Goal: Task Accomplishment & Management: Complete application form

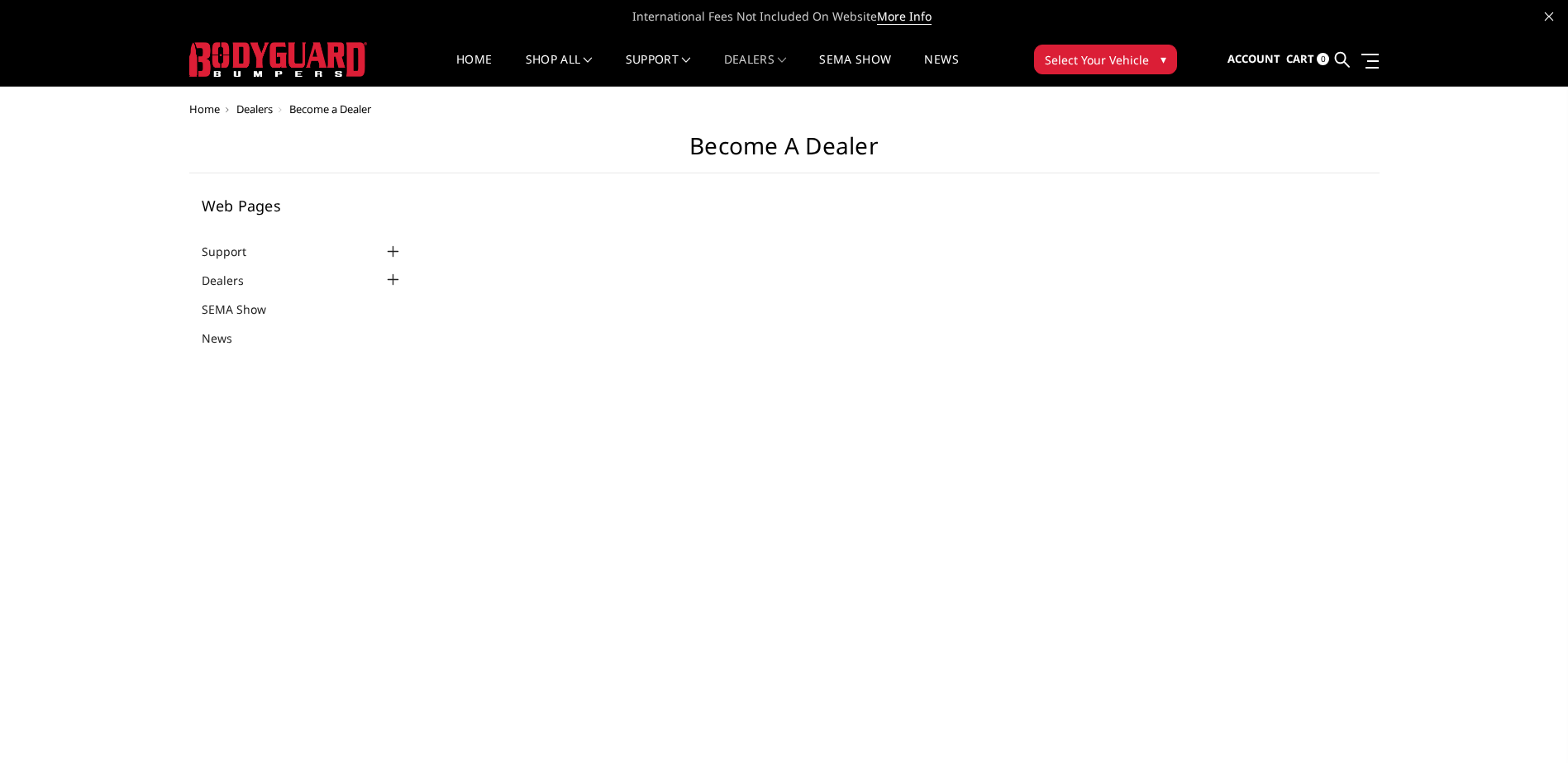
select select "US"
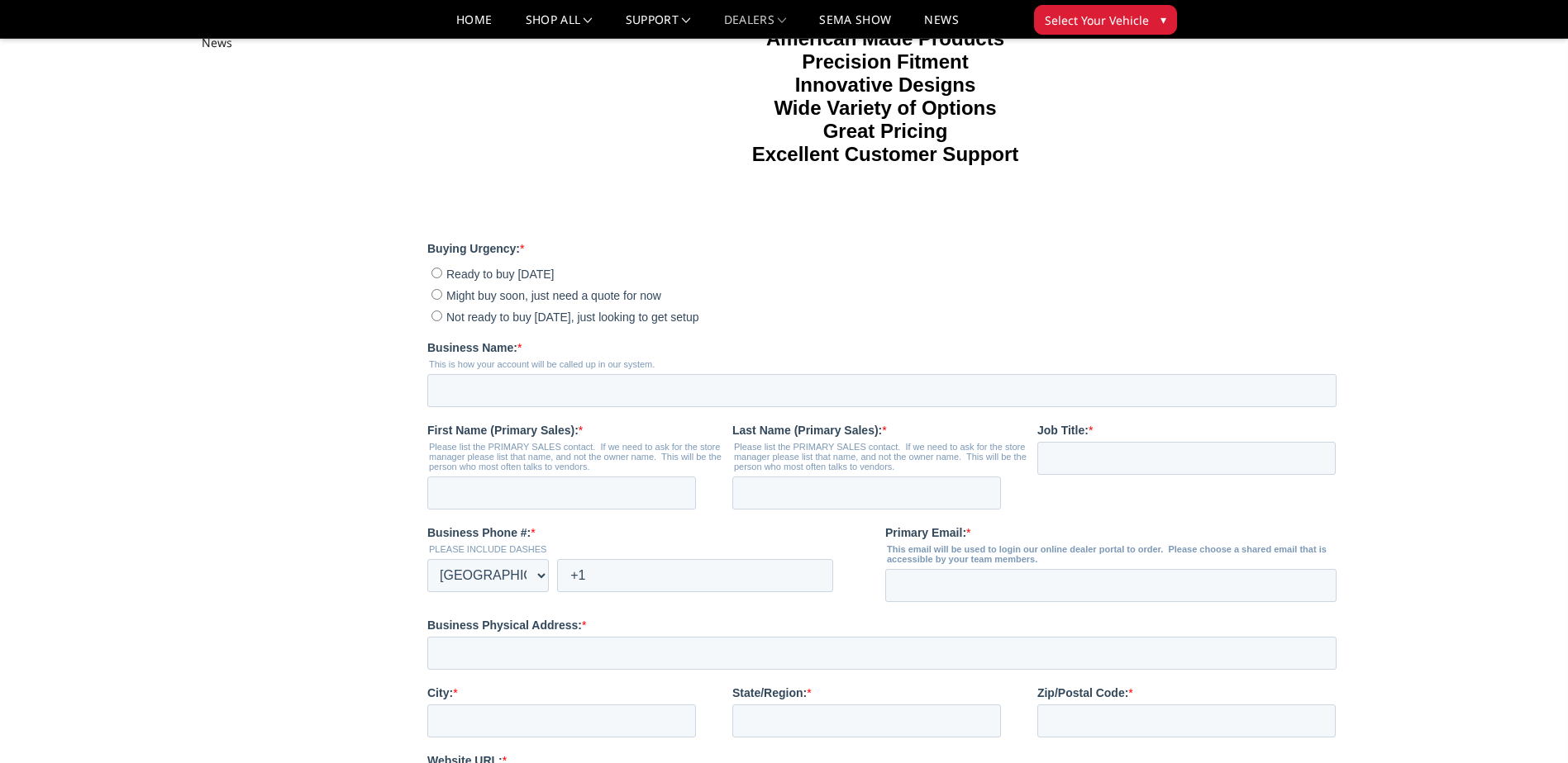
scroll to position [248, 0]
drag, startPoint x: 436, startPoint y: 365, endPoint x: 439, endPoint y: 374, distance: 9.5
click at [436, 321] on input "Not ready to buy [DATE], just looking to get setup" at bounding box center [437, 315] width 11 height 11
radio input "true"
click at [480, 406] on input "Business Name: *" at bounding box center [882, 390] width 909 height 33
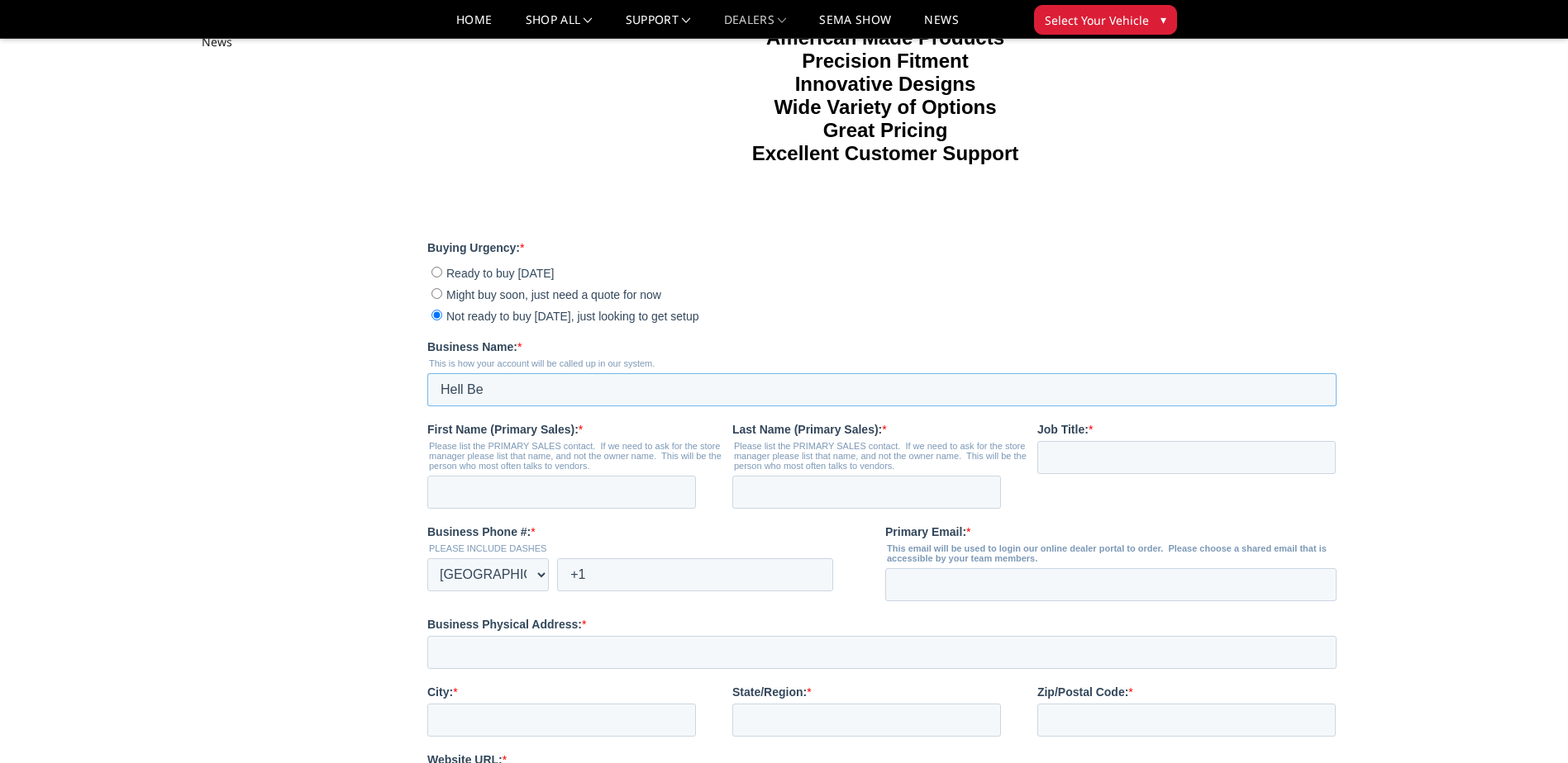
type input "Hell Bent Diesel & Fabrication LLC"
click at [523, 524] on fieldset "First Name (Primary Sales): * Please list the PRIMARY SALES contact. If we need…" at bounding box center [885, 472] width 915 height 103
click at [529, 509] on input "First Name (Primary Sales): *" at bounding box center [561, 492] width 268 height 33
type input "[PERSON_NAME]"
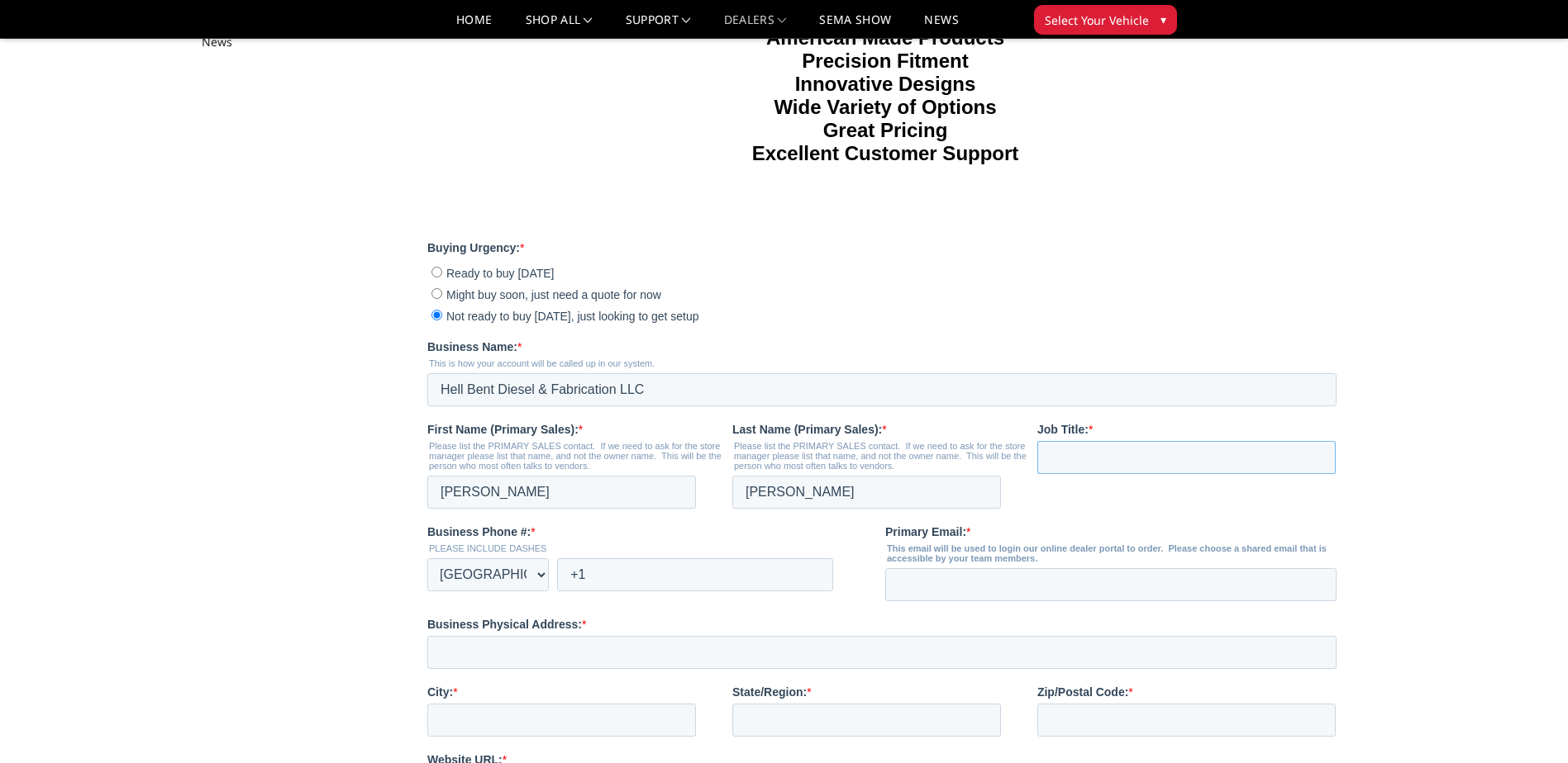
type input "M"
type input "Owner"
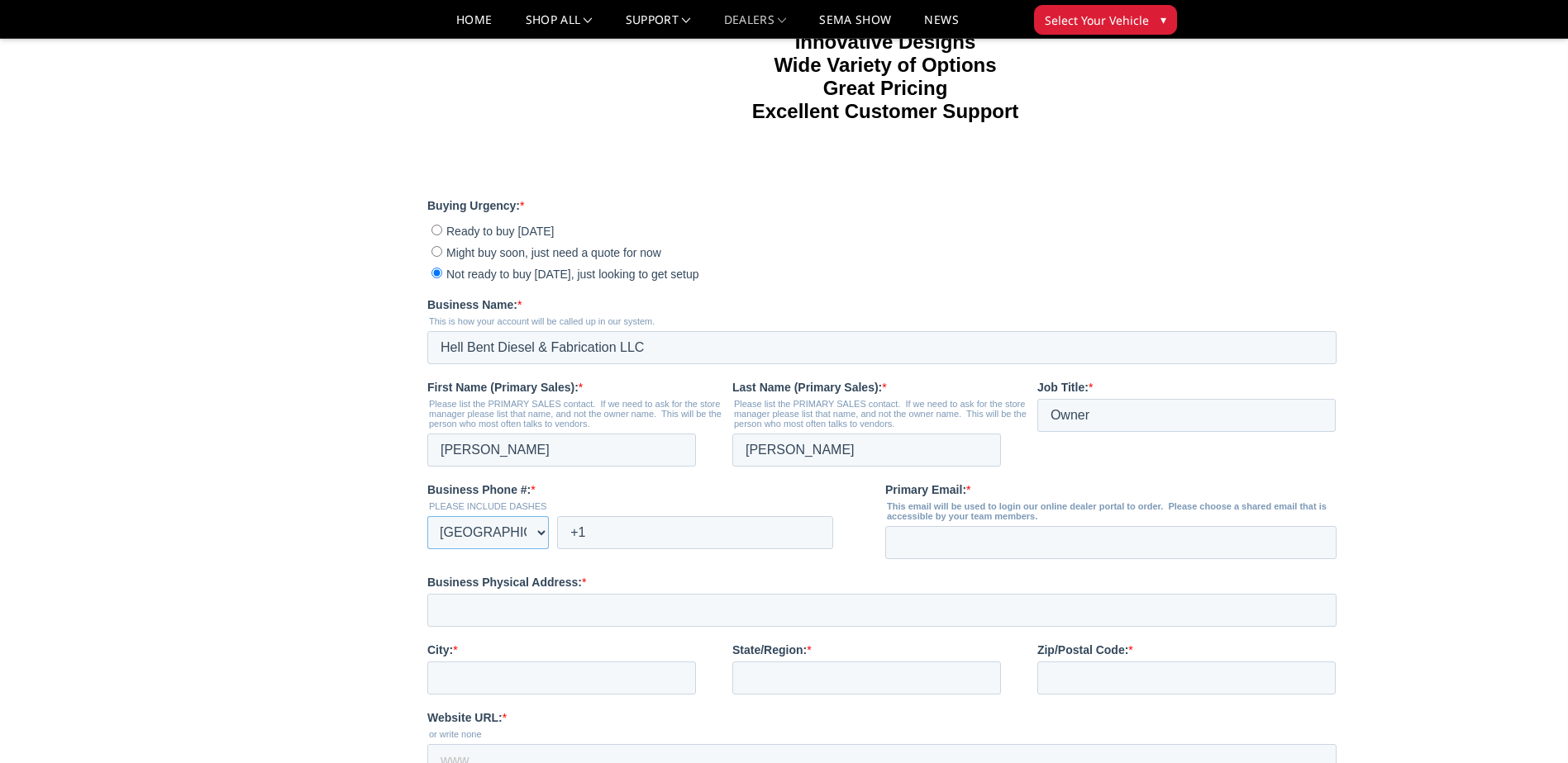
scroll to position [331, 0]
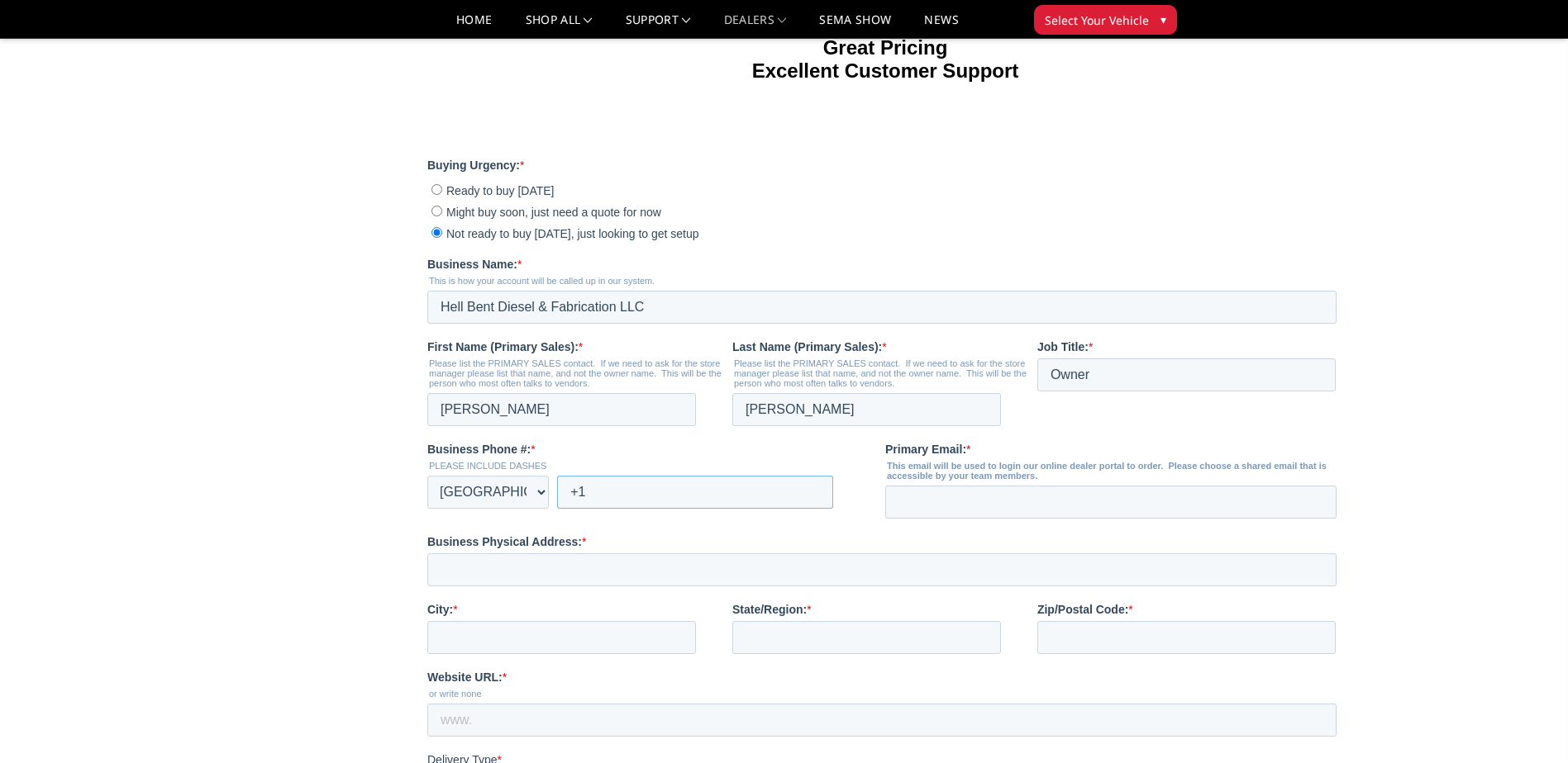
click at [632, 509] on input "+1" at bounding box center [695, 492] width 276 height 33
type input "[PHONE_NUMBER]"
click at [1049, 519] on input "Primary Email: *" at bounding box center [1111, 503] width 451 height 33
type input "[EMAIL_ADDRESS][DOMAIN_NAME]"
click at [547, 586] on input "Business Physical Address: *" at bounding box center [882, 570] width 909 height 33
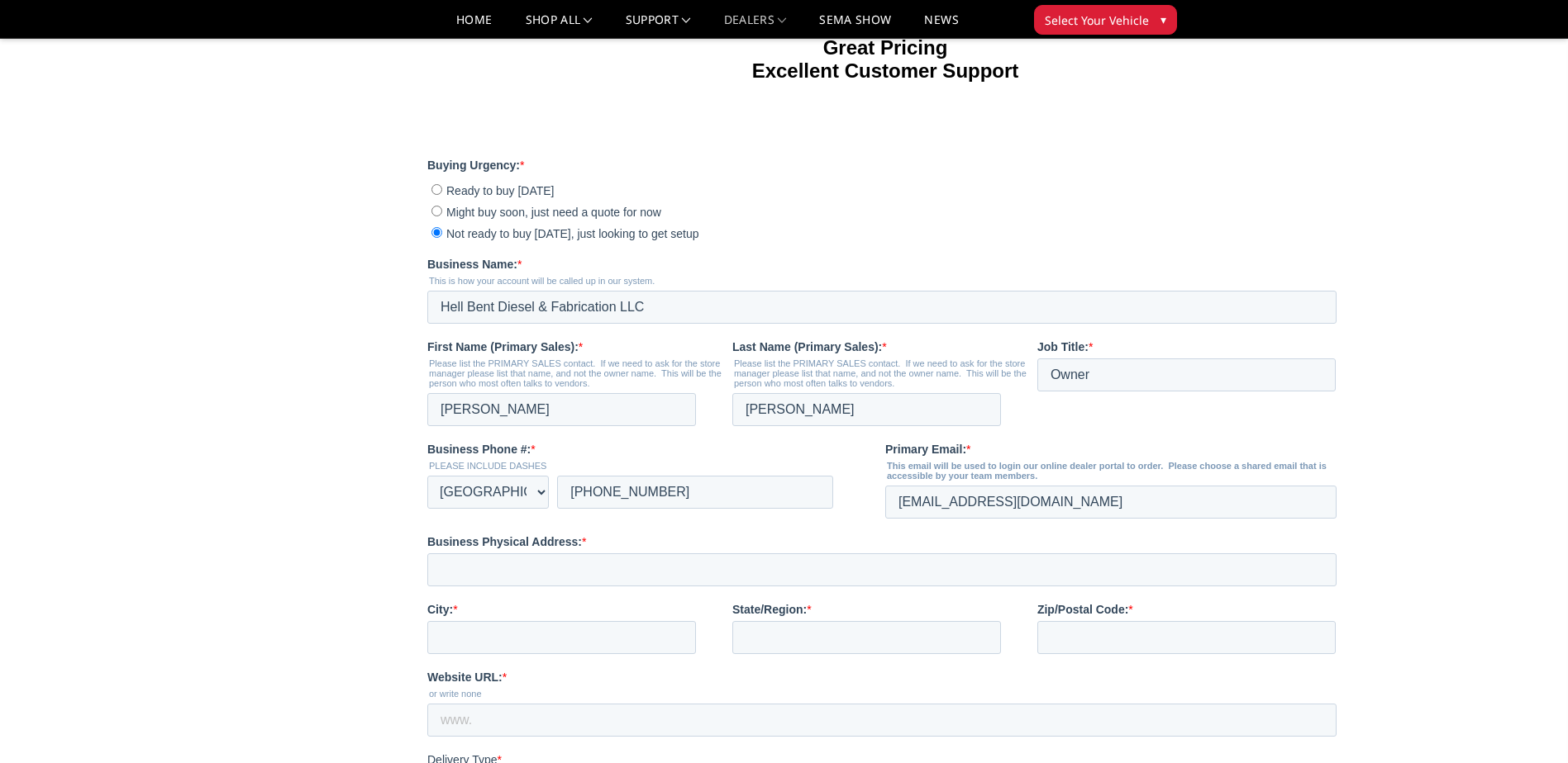
drag, startPoint x: 345, startPoint y: 604, endPoint x: 364, endPoint y: 602, distance: 19.1
click at [345, 604] on main "Become a Dealer Web Pages Support FAQ Install Instructions Shipping Warranty Te…" at bounding box center [784, 382] width 1190 height 1260
click at [505, 586] on input "Business Physical Address: *" at bounding box center [882, 570] width 909 height 33
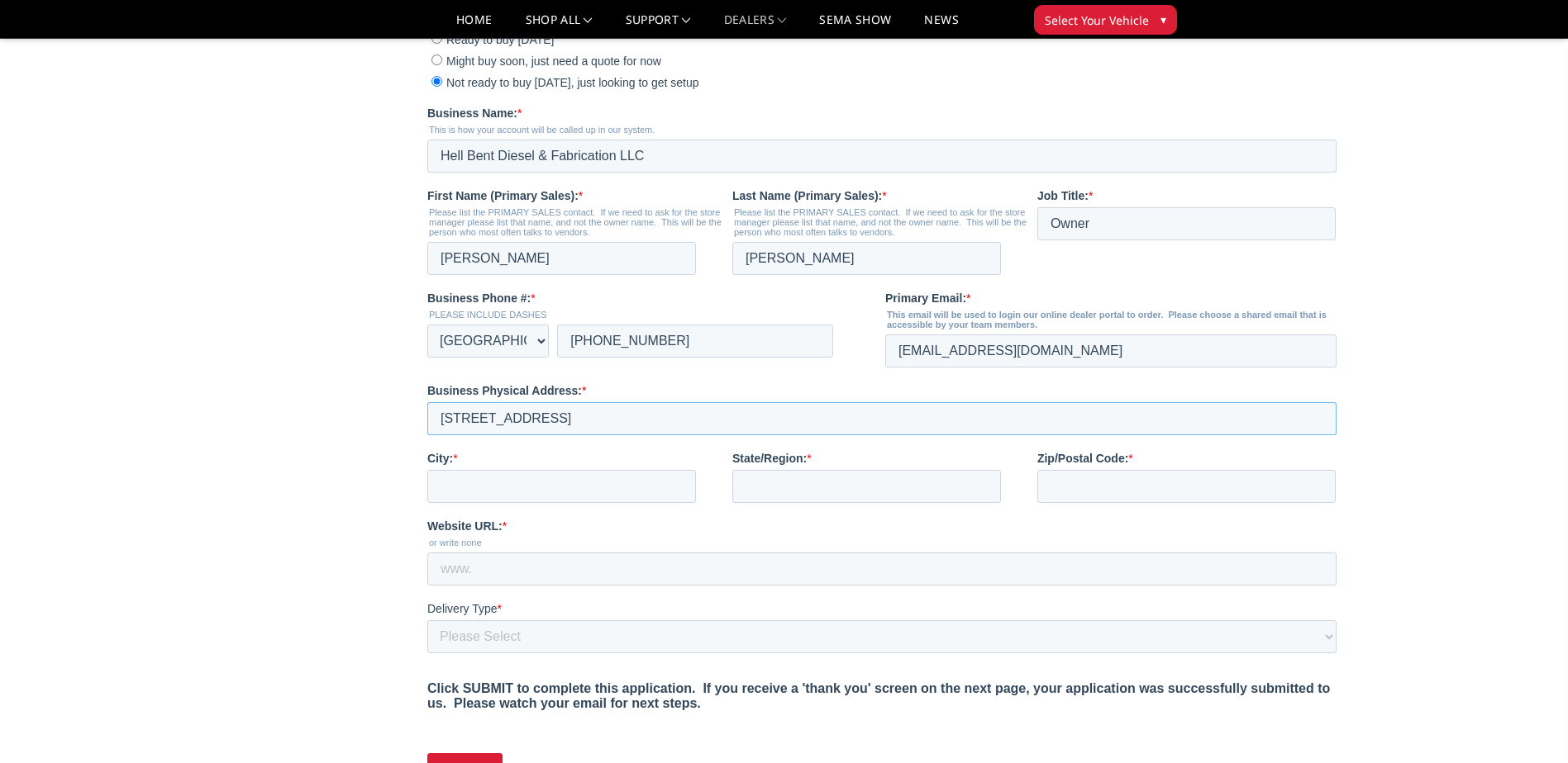
scroll to position [496, 0]
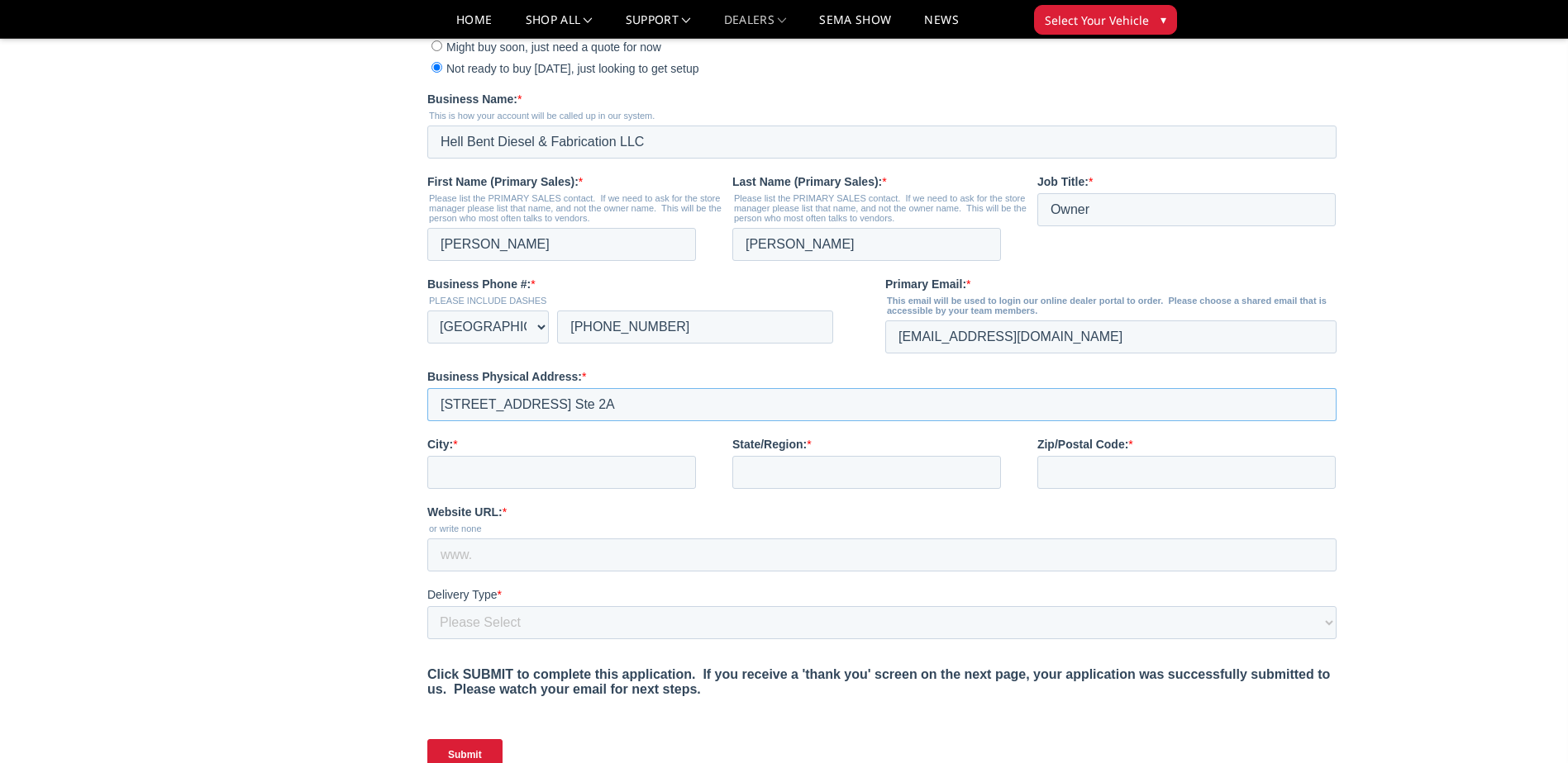
type input "[STREET_ADDRESS] Ste 2A"
type input "[GEOGRAPHIC_DATA]"
type input "75056"
type input "w"
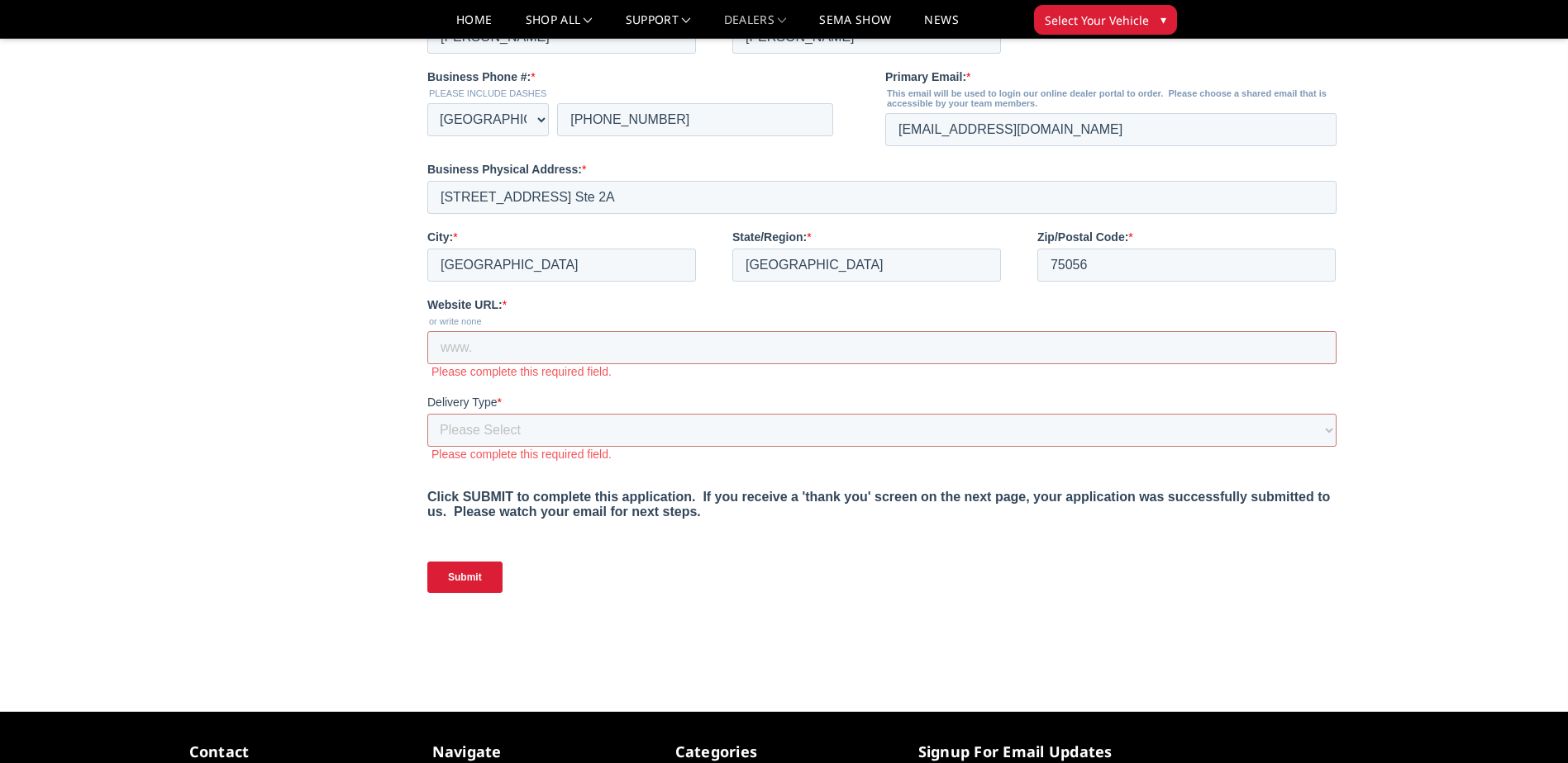
scroll to position [688, 0]
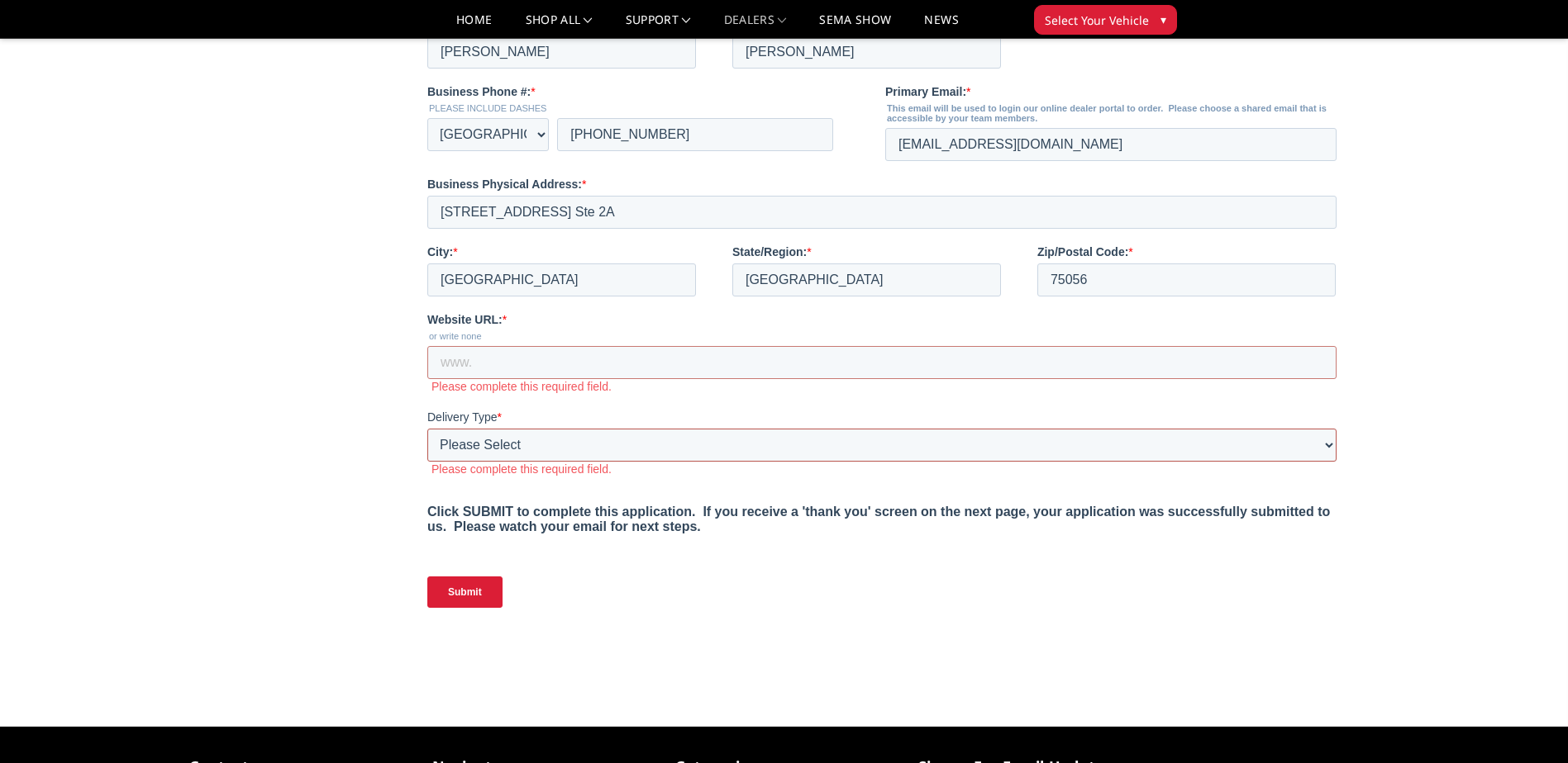
click at [1295, 461] on select "Please Select Yes, I need a liftgate No, I have a forklift and/or dock" at bounding box center [882, 446] width 909 height 33
select select "I have a forklift"
click at [427, 461] on select "Please Select Yes, I need a liftgate No, I have a forklift and/or dock" at bounding box center [882, 446] width 909 height 33
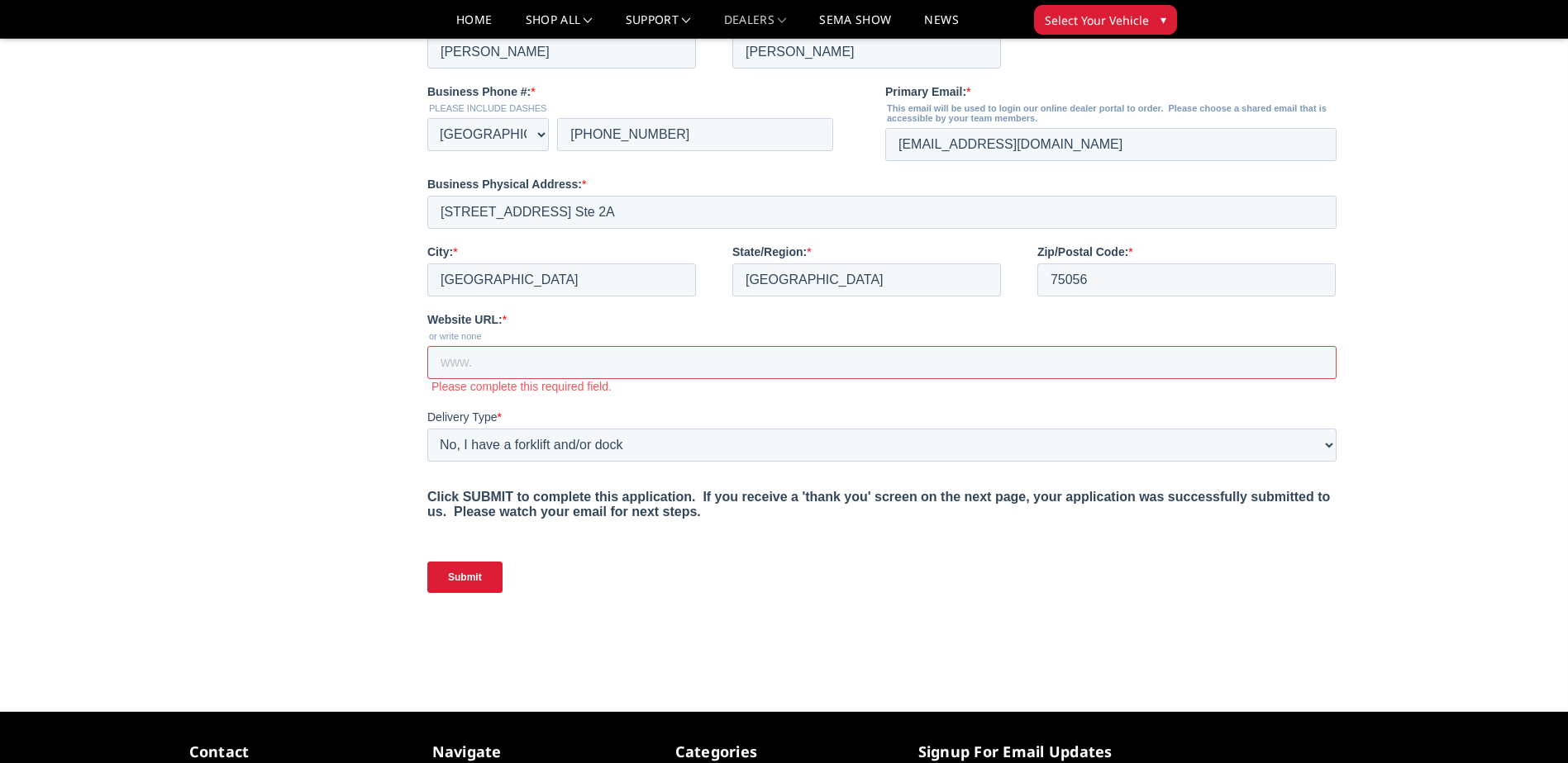
click at [470, 379] on input "Website URL: *" at bounding box center [882, 363] width 909 height 33
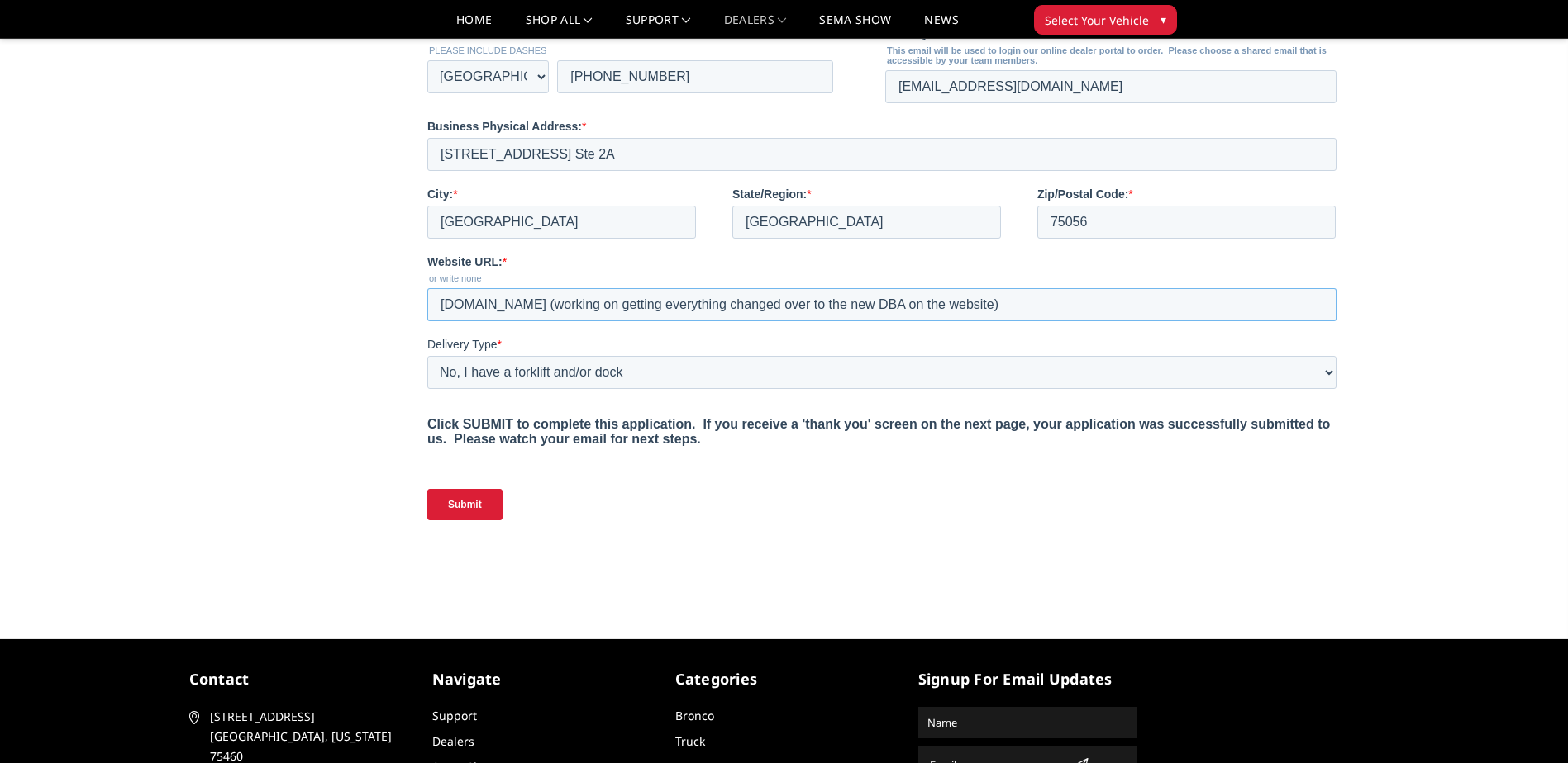
scroll to position [771, 0]
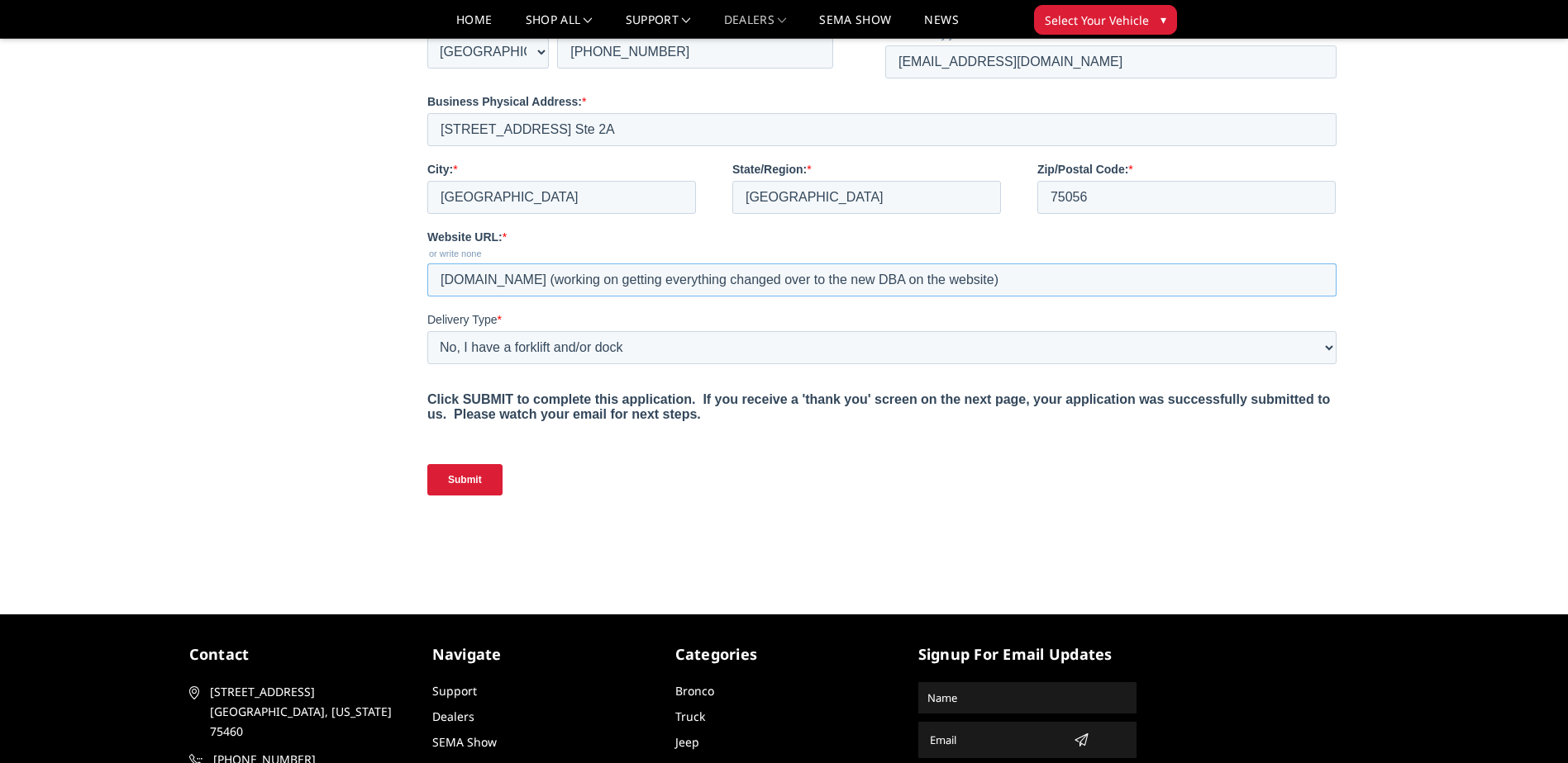
type input "[DOMAIN_NAME] (working on getting everything changed over to the new DBA on the…"
click at [462, 496] on input "Submit" at bounding box center [465, 480] width 76 height 32
